Goal: Task Accomplishment & Management: Use online tool/utility

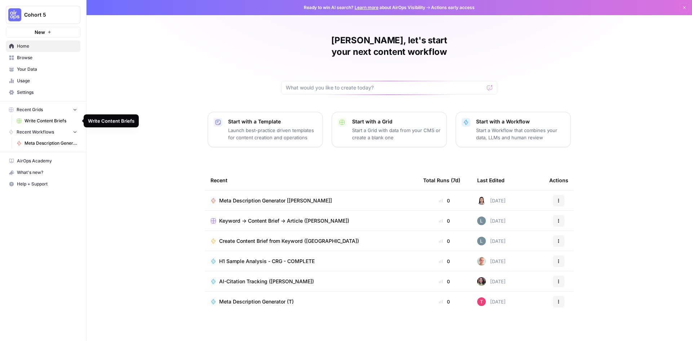
click at [56, 12] on span "Cohort 5" at bounding box center [46, 14] width 44 height 7
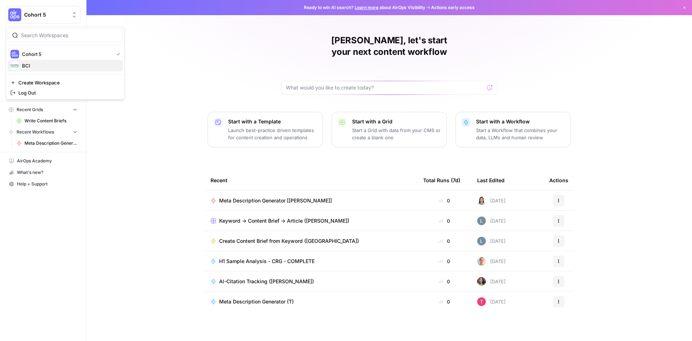
click at [38, 66] on span "BCI" at bounding box center [69, 65] width 95 height 7
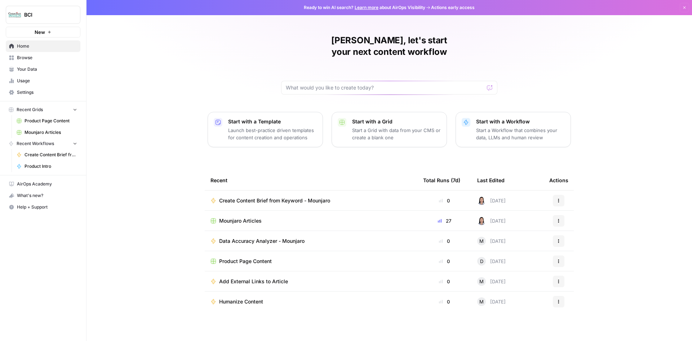
click at [223, 213] on td "Mounjaro Articles" at bounding box center [311, 220] width 213 height 20
click at [230, 217] on span "Mounjaro Articles" at bounding box center [240, 220] width 43 height 7
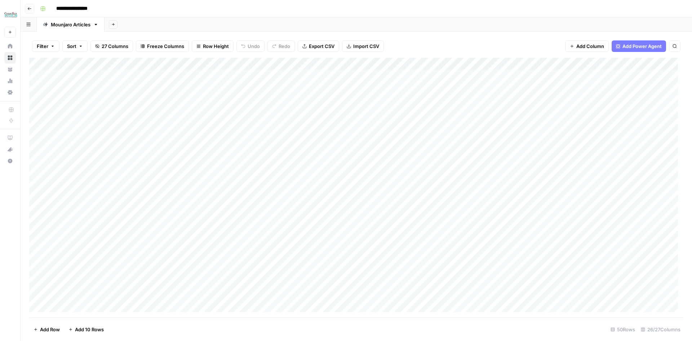
click at [45, 173] on div "Add Column" at bounding box center [356, 188] width 654 height 260
click at [48, 185] on div "Add Column" at bounding box center [356, 188] width 654 height 260
click at [48, 197] on div "Add Column" at bounding box center [356, 188] width 654 height 260
click at [46, 209] on div "Add Column" at bounding box center [356, 188] width 654 height 260
